Goal: Information Seeking & Learning: Learn about a topic

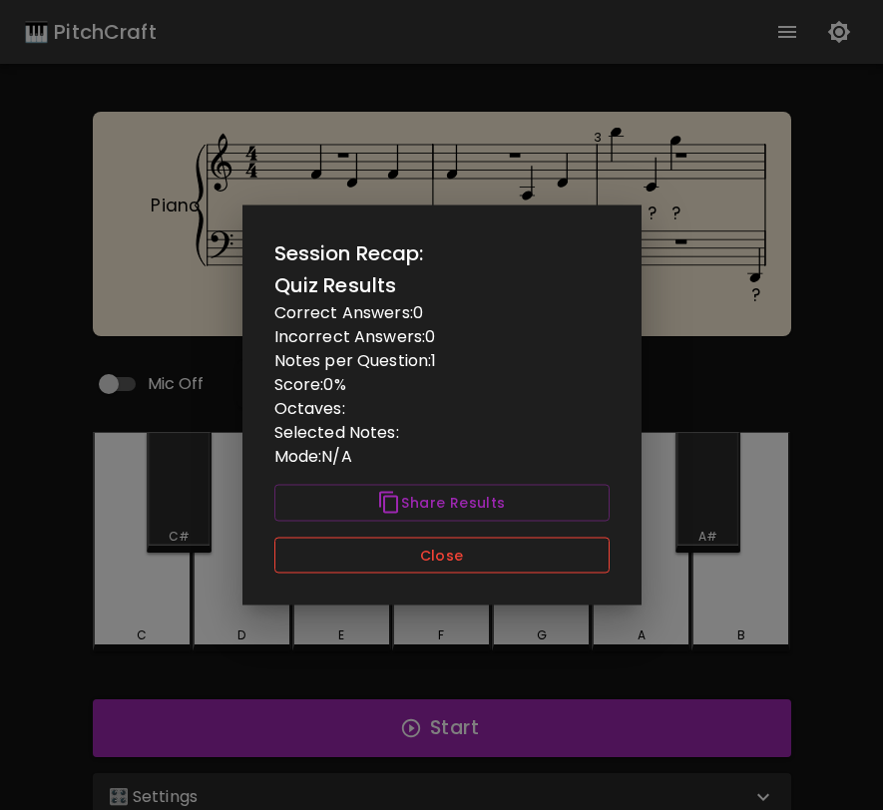
scroll to position [43, 0]
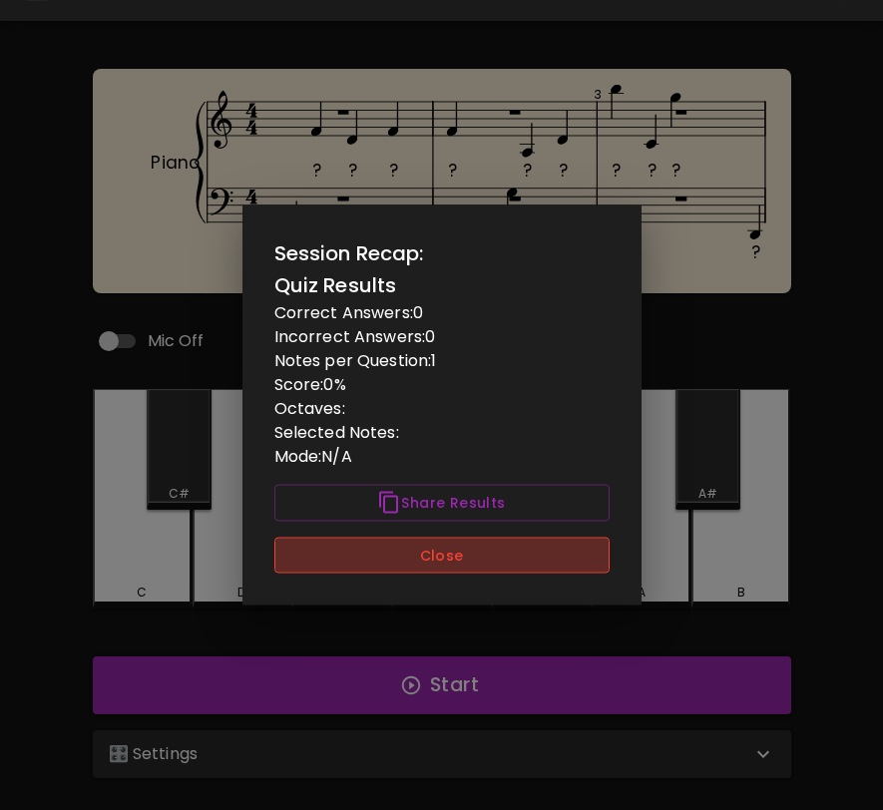
click at [533, 554] on button "Close" at bounding box center [441, 555] width 335 height 37
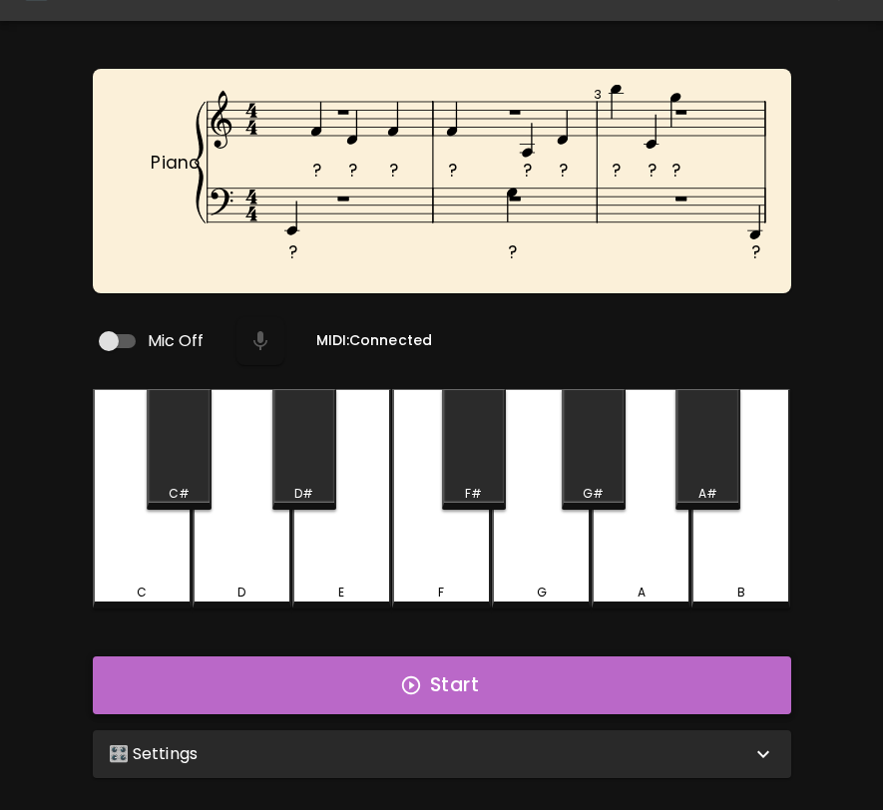
click at [529, 679] on button "Start" at bounding box center [442, 685] width 698 height 58
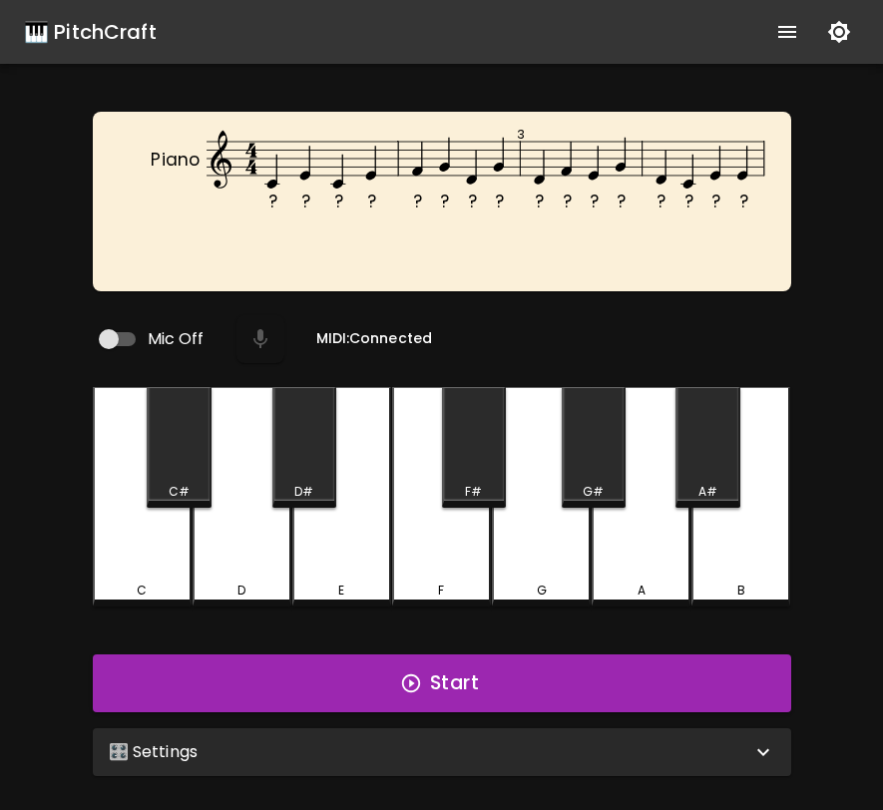
scroll to position [39, 0]
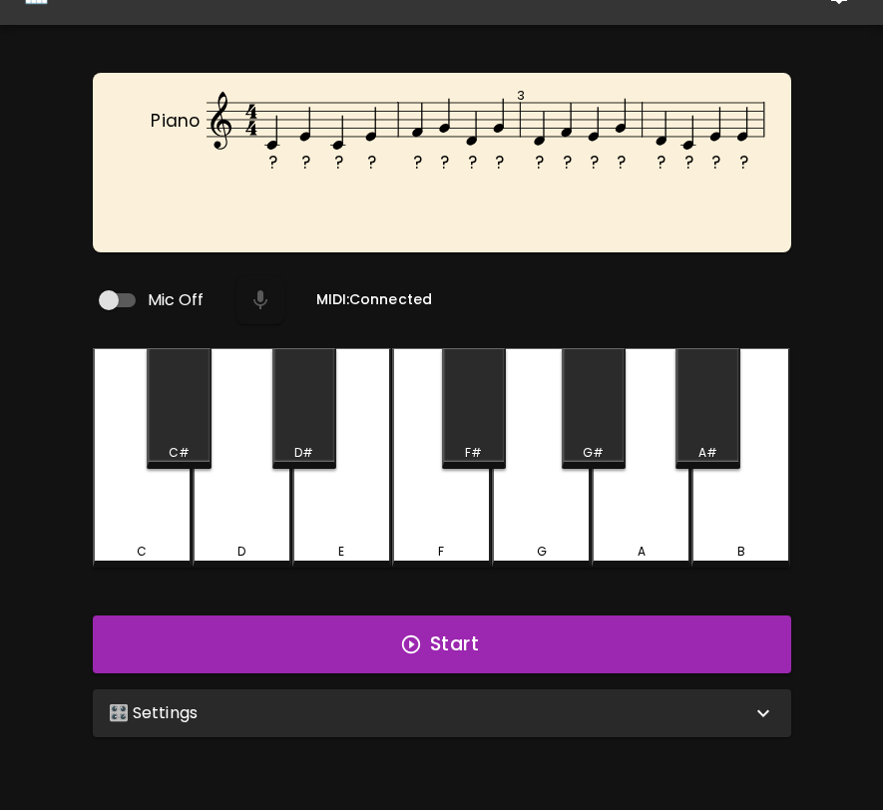
click at [552, 707] on div "🎛️ Settings" at bounding box center [430, 713] width 642 height 24
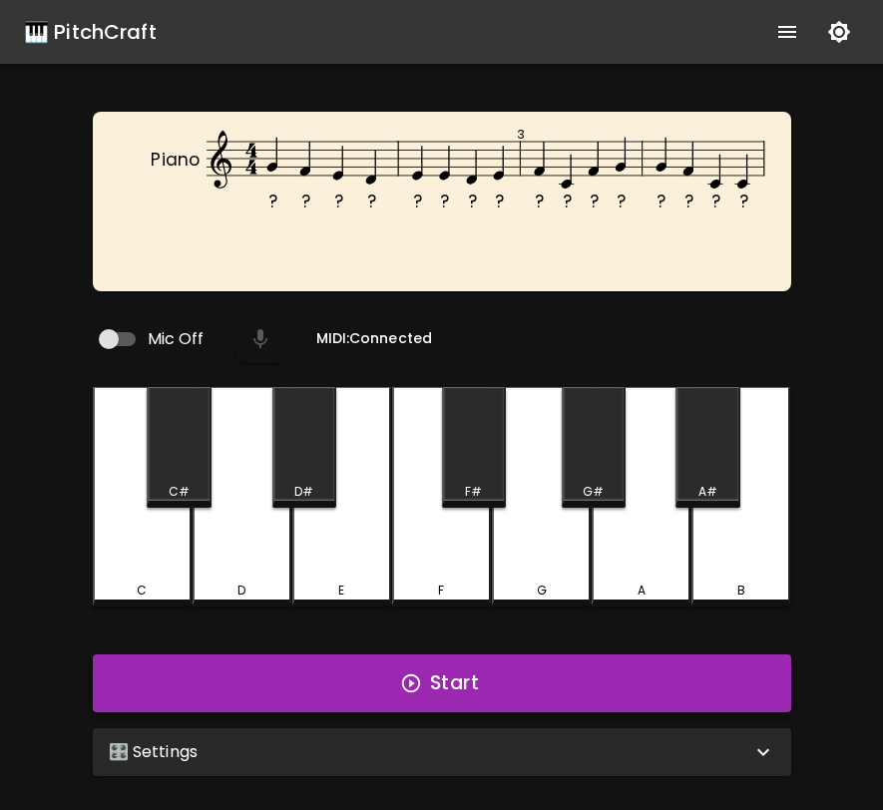
scroll to position [37, 0]
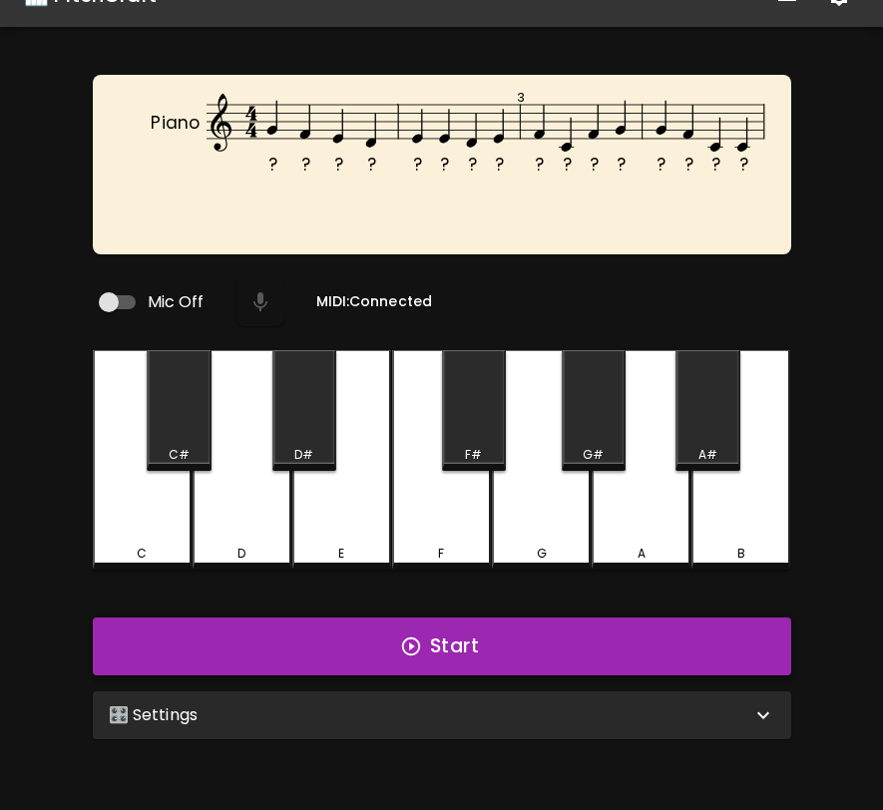
click at [569, 629] on button "Start" at bounding box center [442, 646] width 698 height 58
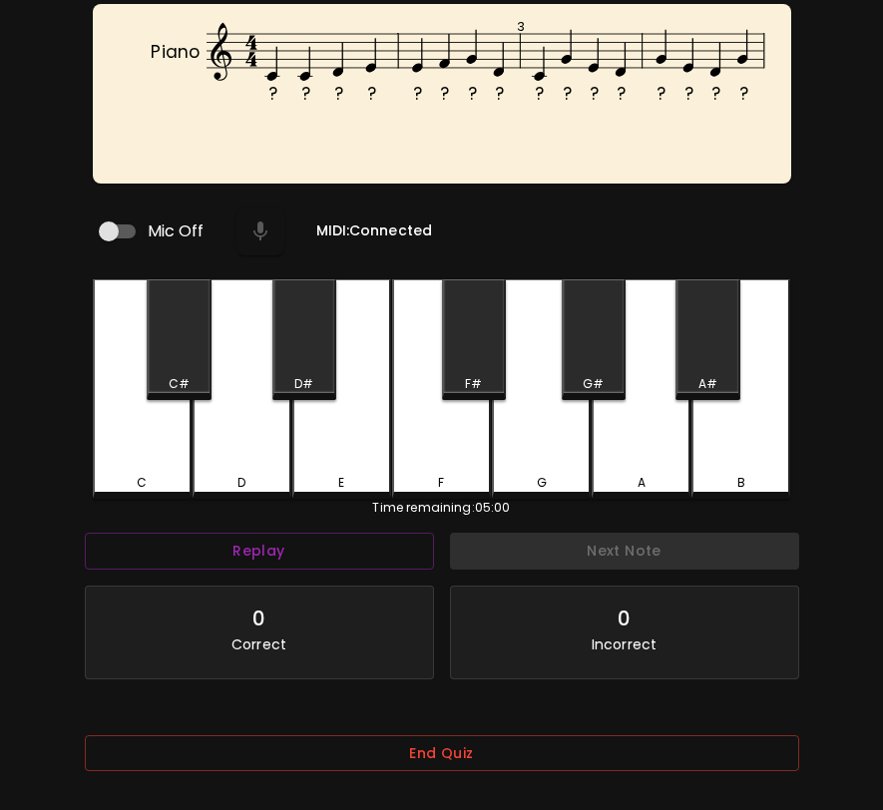
scroll to position [199, 0]
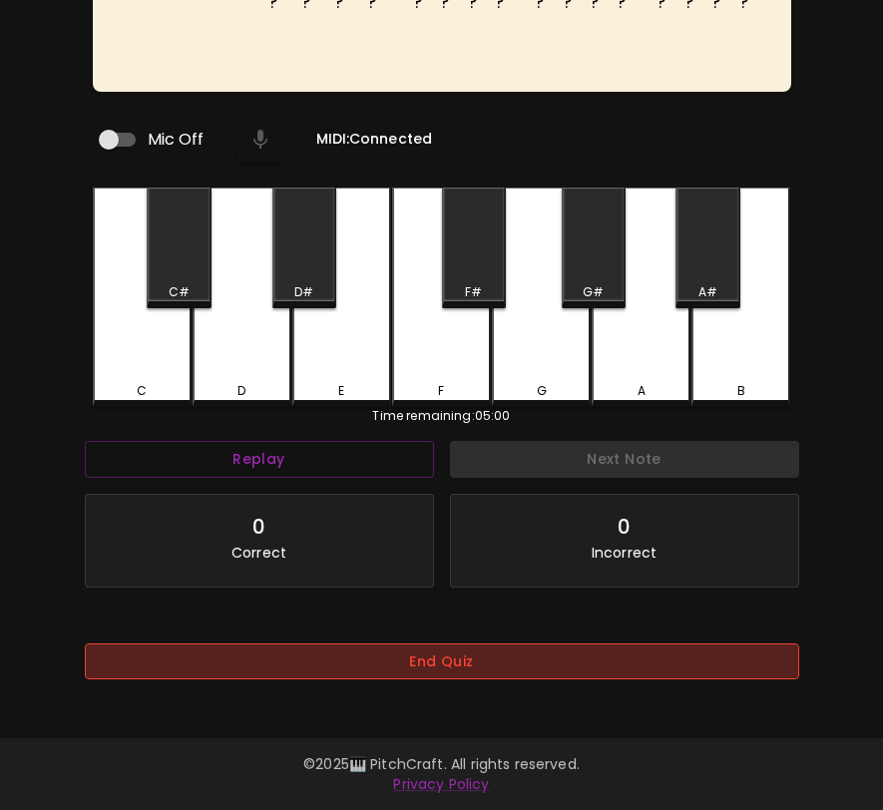
click at [542, 669] on button "End Quiz" at bounding box center [442, 661] width 714 height 37
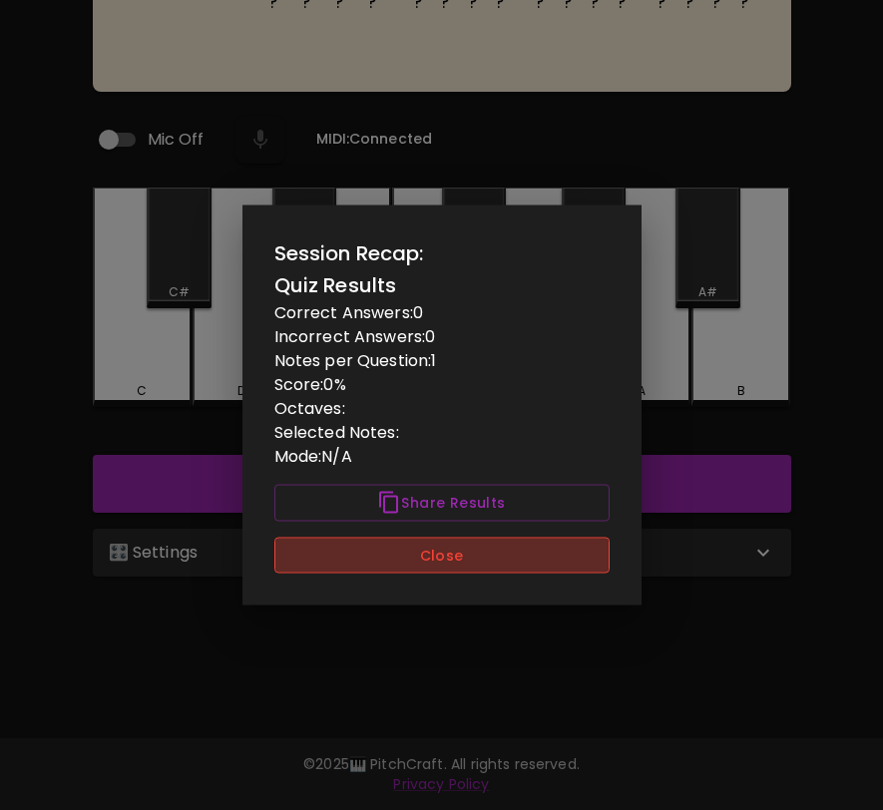
click at [549, 565] on button "Close" at bounding box center [441, 555] width 335 height 37
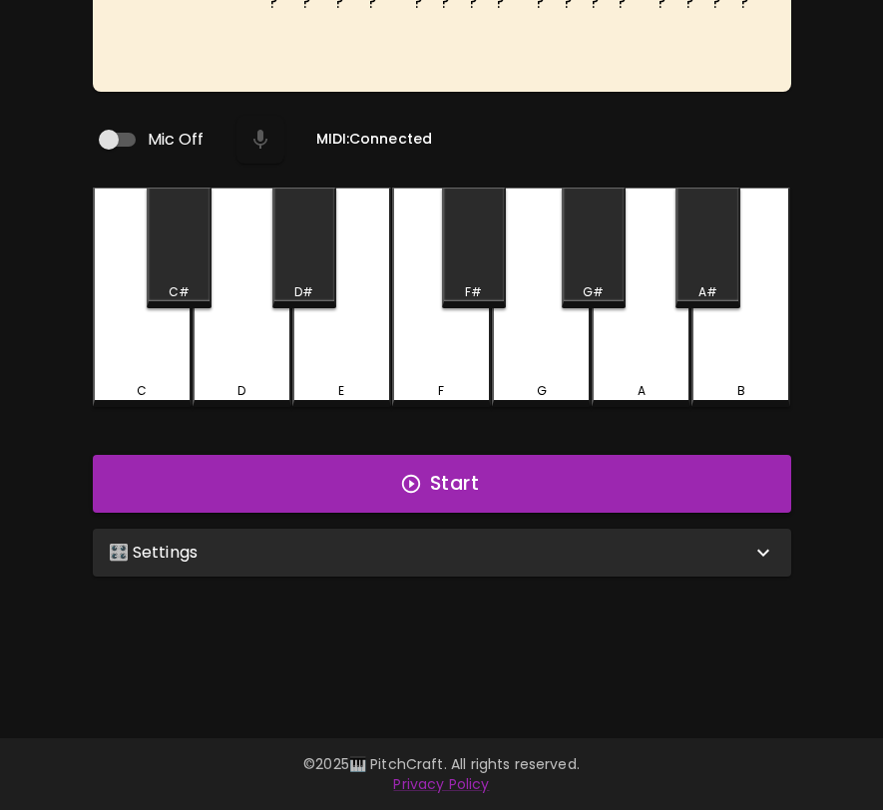
click at [549, 565] on div "🎛️ Settings" at bounding box center [442, 553] width 698 height 48
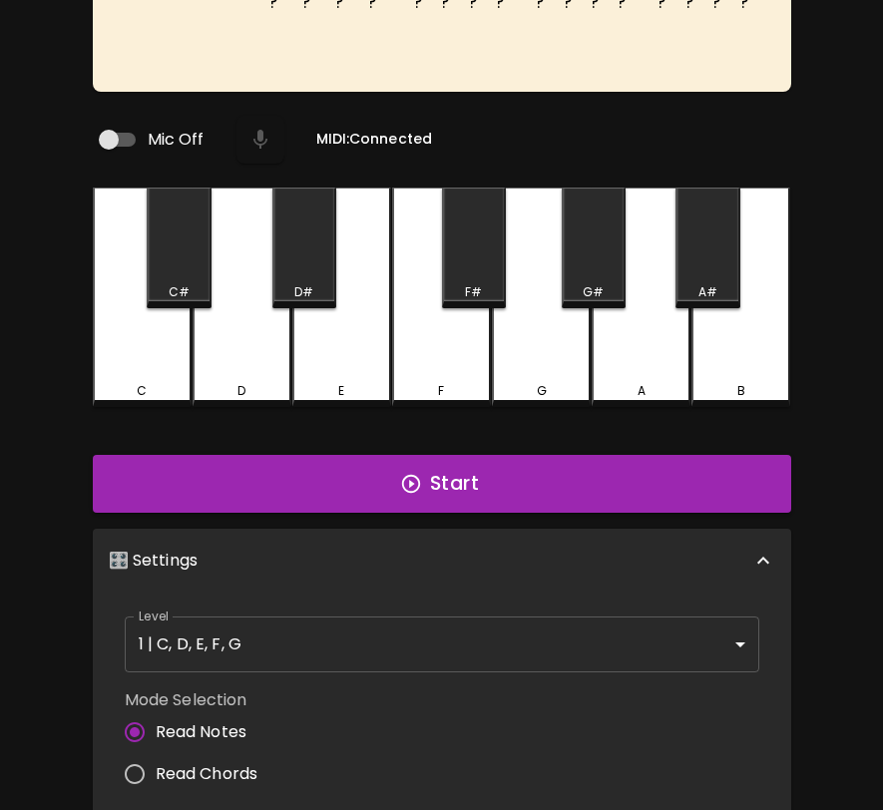
click at [503, 643] on body "🎹 PitchCraft About Badges Wizard Reading Pro Log Out ? ? ? ? ? ? ? ? ? ? ? ? ? …" at bounding box center [441, 482] width 883 height 1363
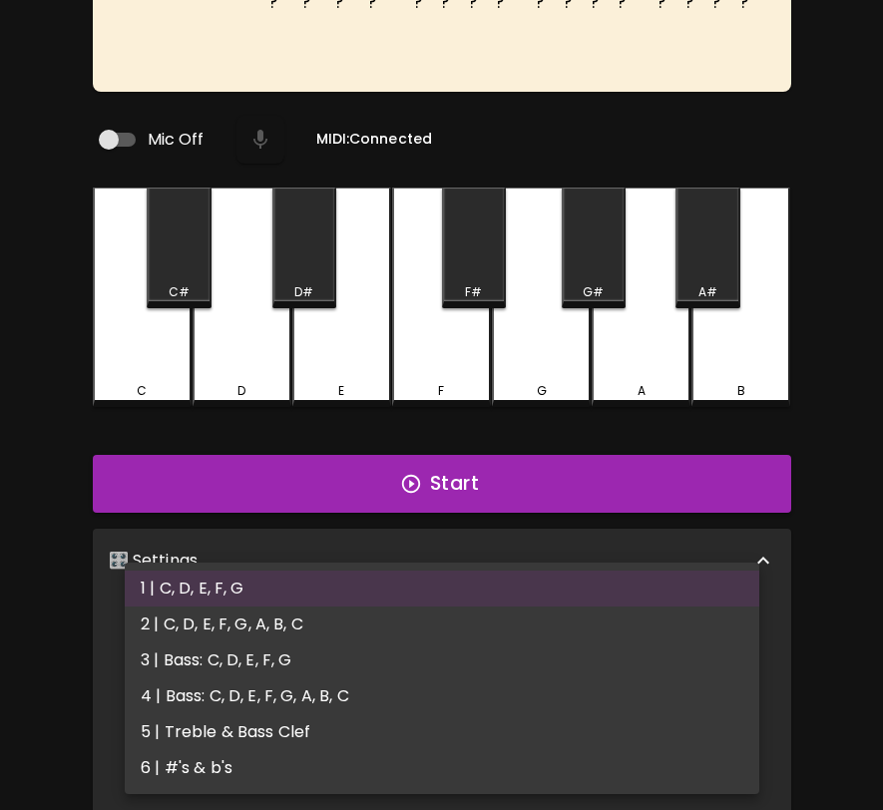
click at [447, 726] on li "5 | Treble & Bass Clef" at bounding box center [442, 732] width 634 height 36
type input "9"
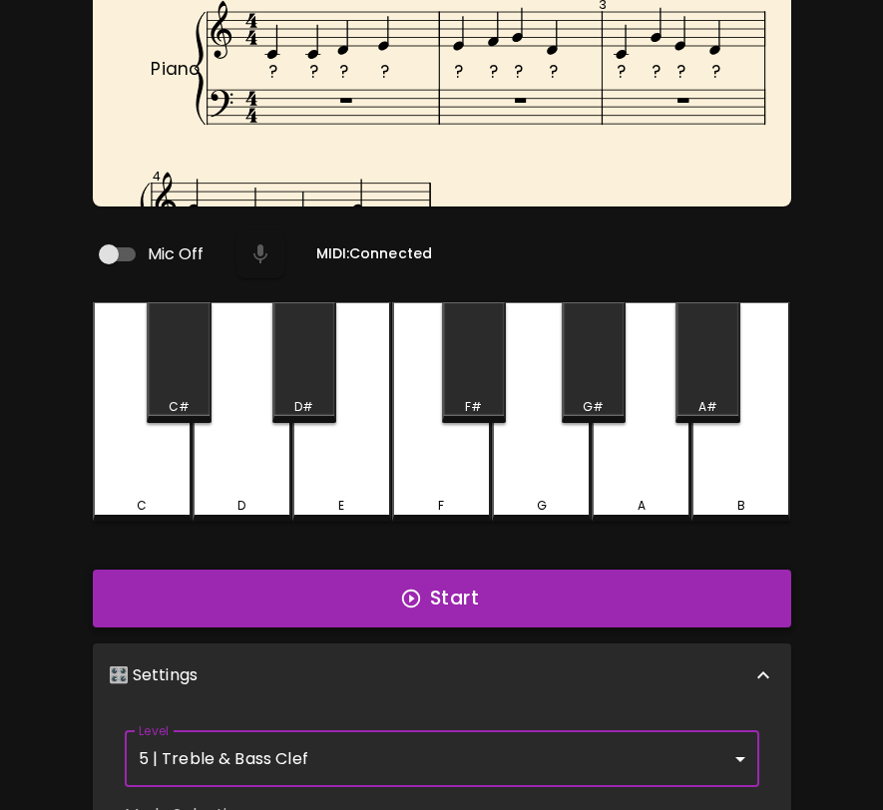
scroll to position [122, 0]
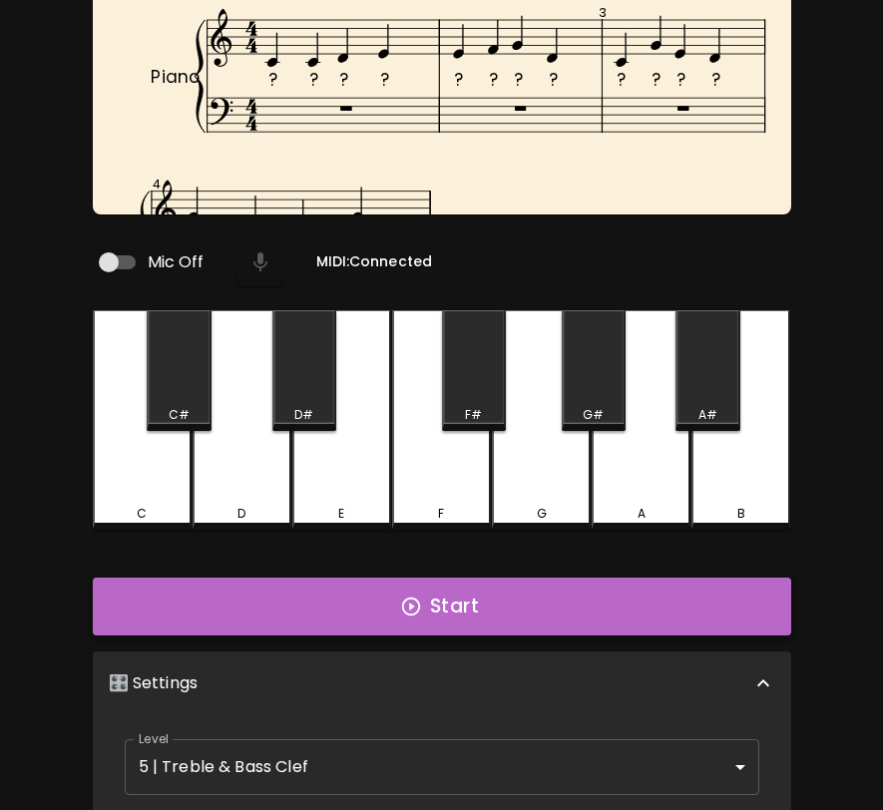
click at [549, 598] on button "Start" at bounding box center [442, 606] width 698 height 58
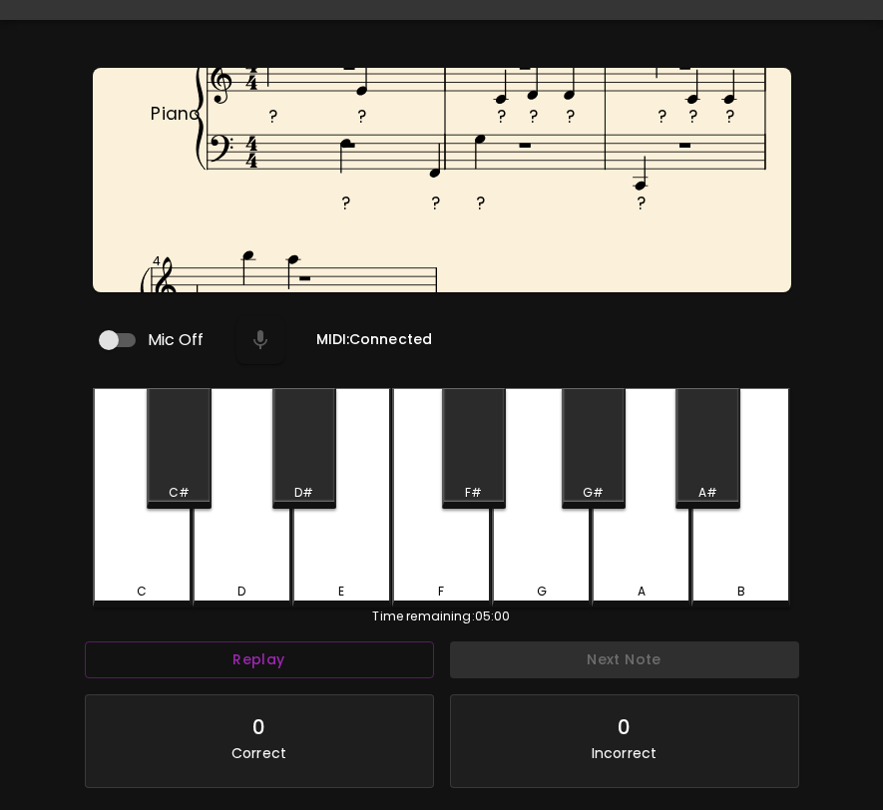
scroll to position [0, 0]
